Goal: Check status: Verify the current state of an ongoing process or item

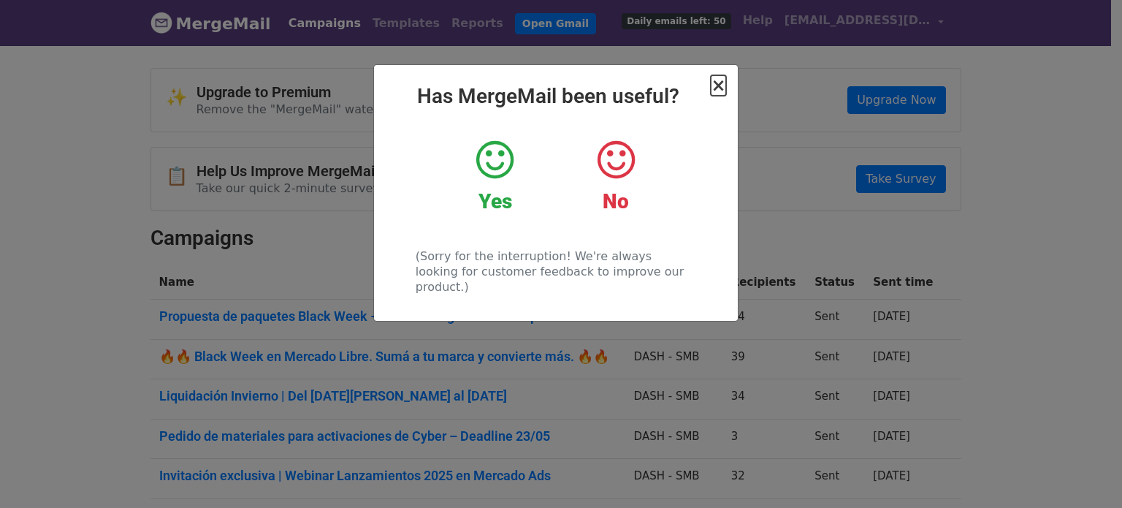
click at [722, 84] on span "×" at bounding box center [718, 85] width 15 height 20
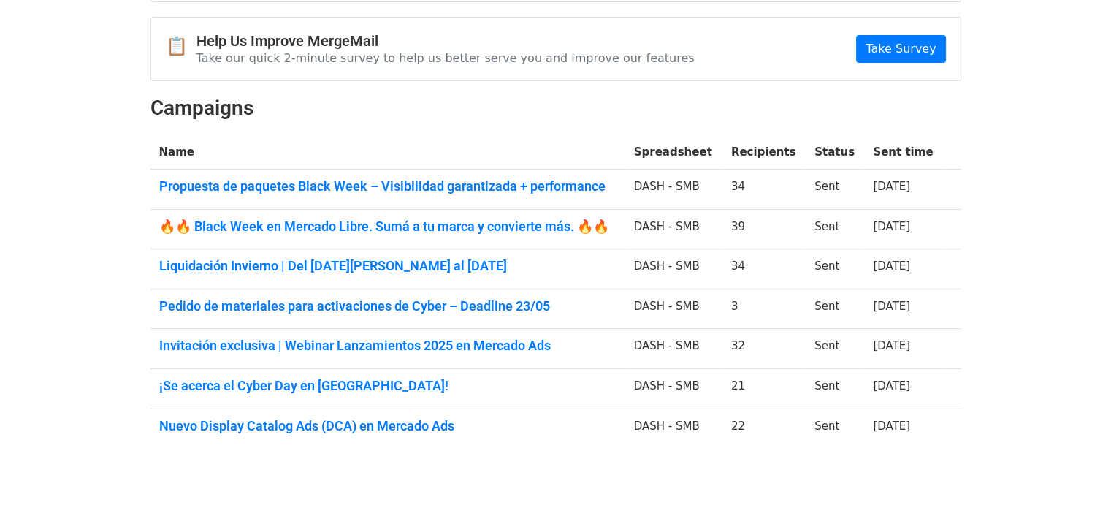
scroll to position [146, 0]
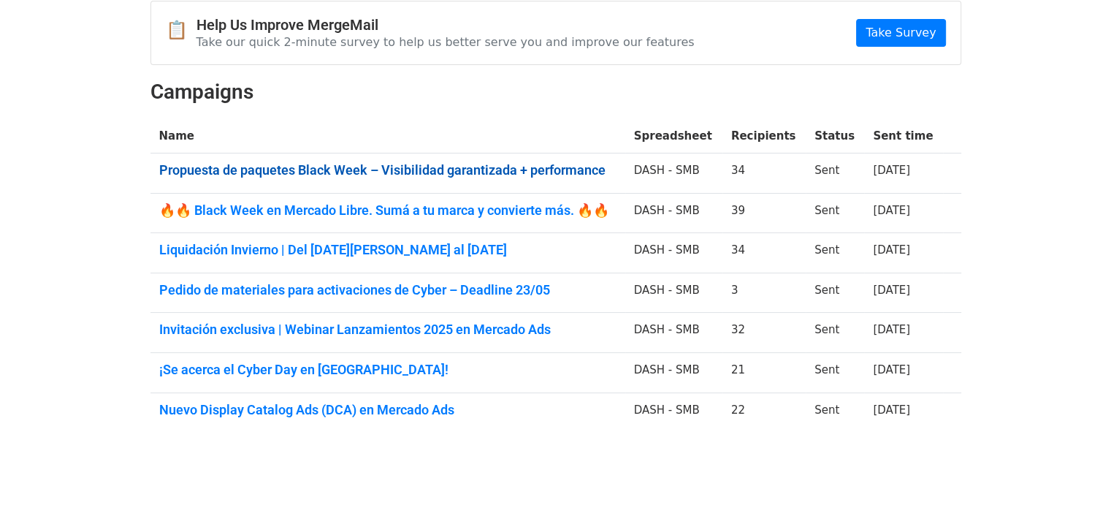
click at [380, 167] on link "Propuesta de paquetes Black Week – Visibilidad garantizada + performance" at bounding box center [387, 170] width 457 height 16
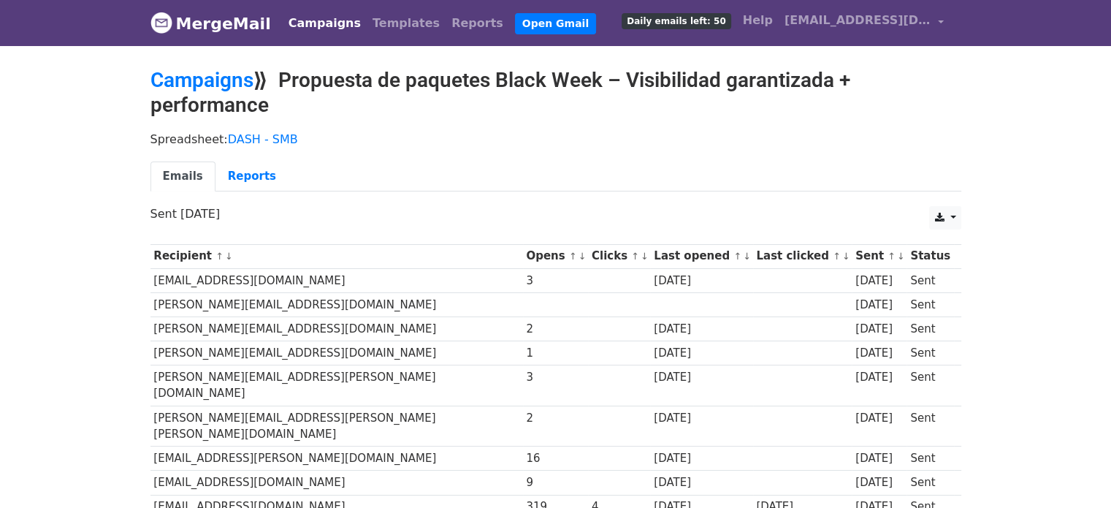
click at [475, 167] on ul "Emails Reports" at bounding box center [555, 176] width 811 height 30
click at [424, 155] on div "Spreadsheet: DASH - SMB Emails Reports" at bounding box center [556, 165] width 833 height 82
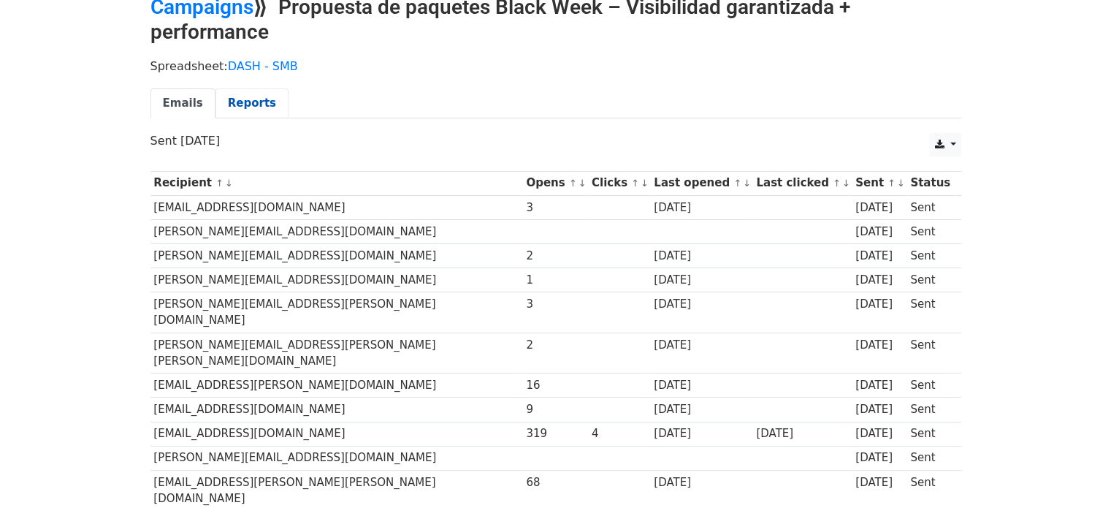
click at [252, 102] on link "Reports" at bounding box center [251, 103] width 73 height 30
